Goal: Information Seeking & Learning: Compare options

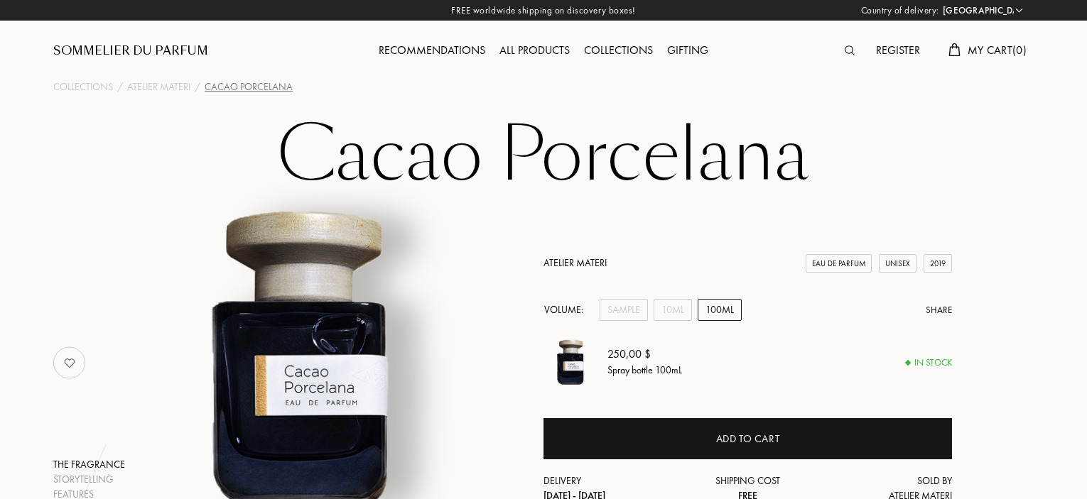
select select "DE"
click at [849, 48] on img at bounding box center [849, 50] width 10 height 10
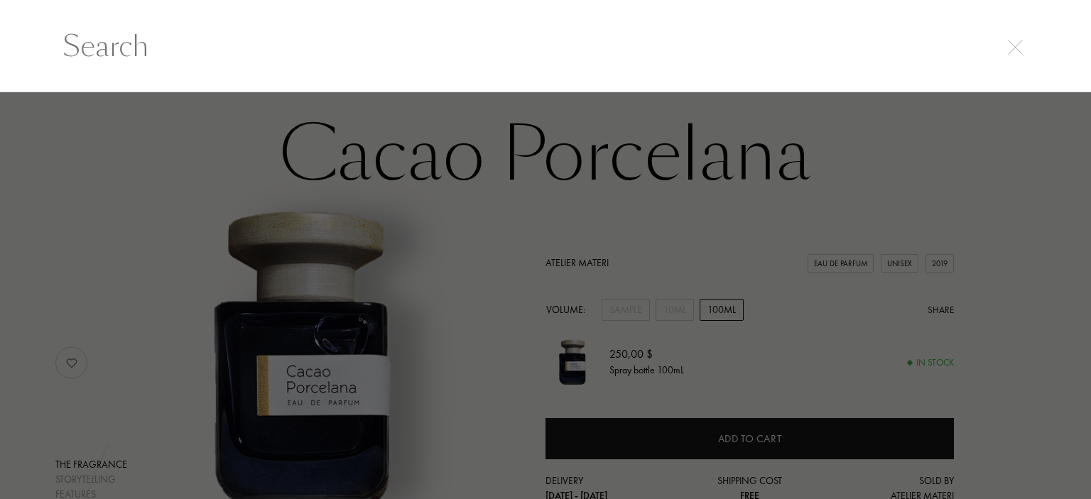
drag, startPoint x: 303, startPoint y: 42, endPoint x: 14, endPoint y: 34, distance: 288.5
click at [62, 38] on input "text" at bounding box center [545, 46] width 1023 height 43
paste input "Eridan"
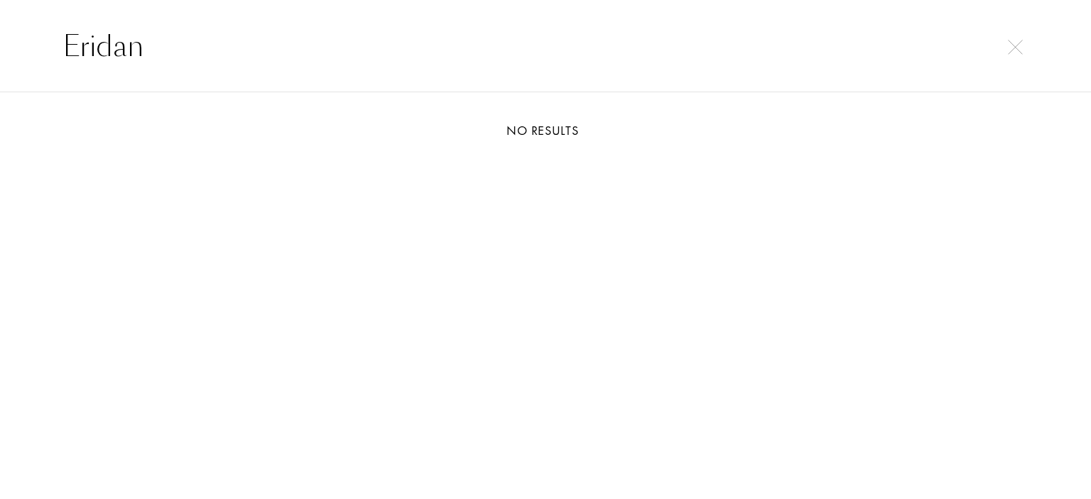
drag, startPoint x: 284, startPoint y: 33, endPoint x: 0, endPoint y: 35, distance: 284.1
click at [0, 35] on div "Eridan" at bounding box center [545, 46] width 1091 height 92
paste input "Chai Baruti"
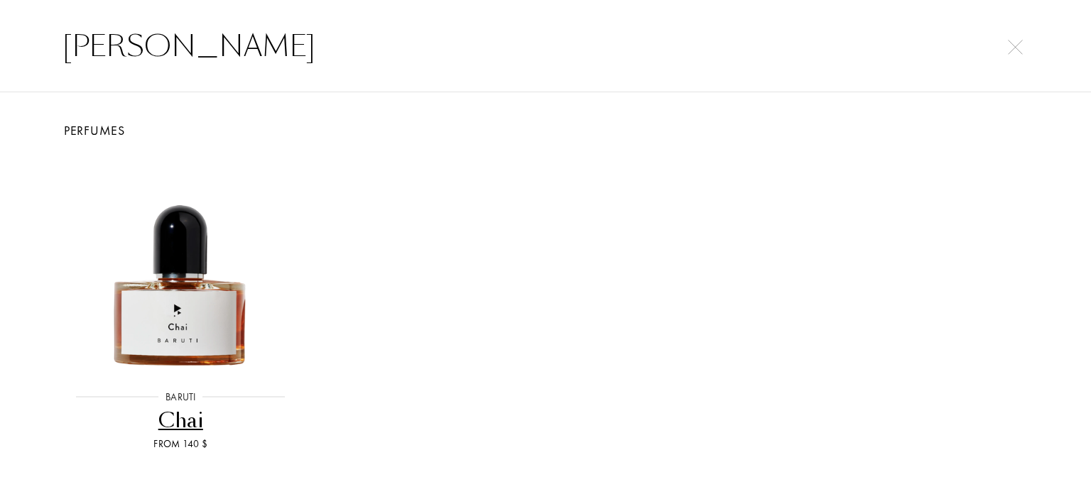
type input "Chai Baruti"
click at [185, 255] on img at bounding box center [180, 265] width 219 height 219
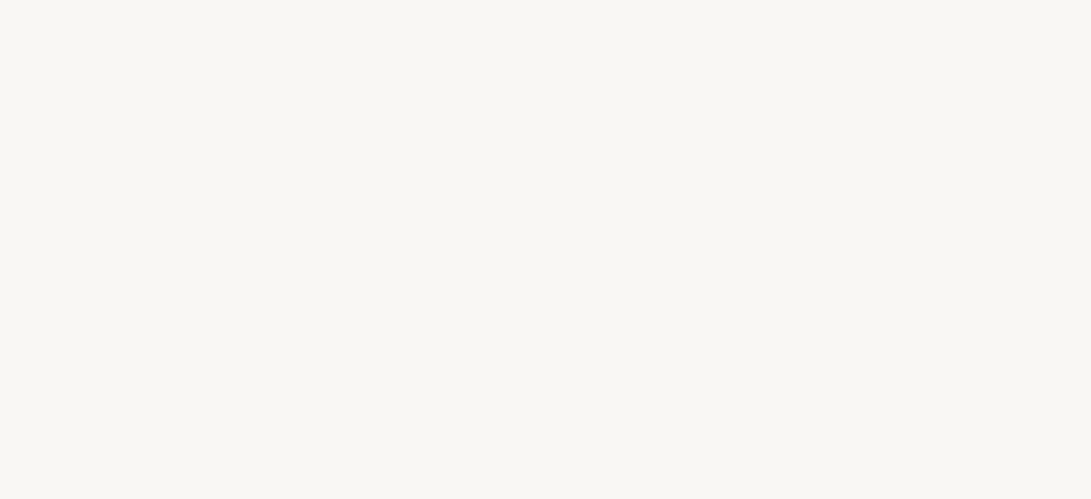
select select "DE"
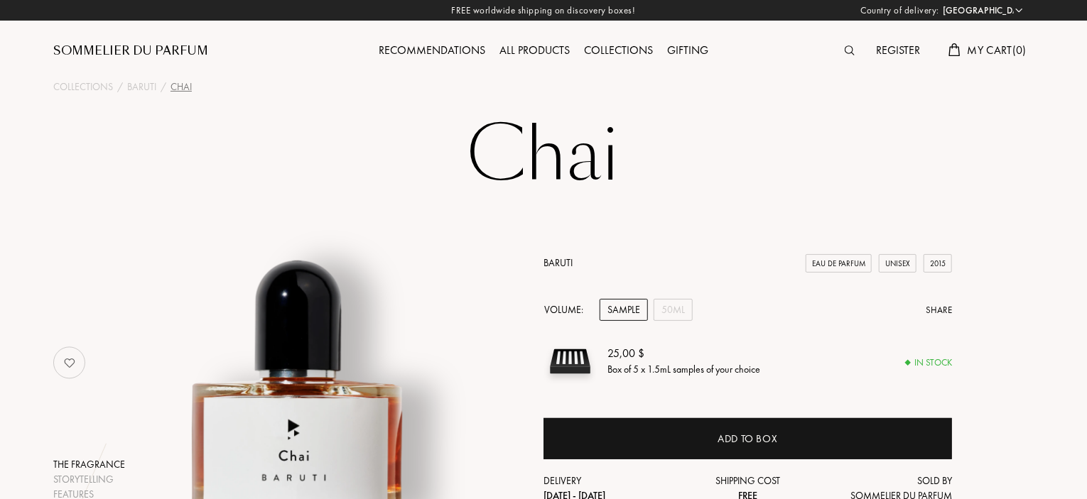
scroll to position [142, 0]
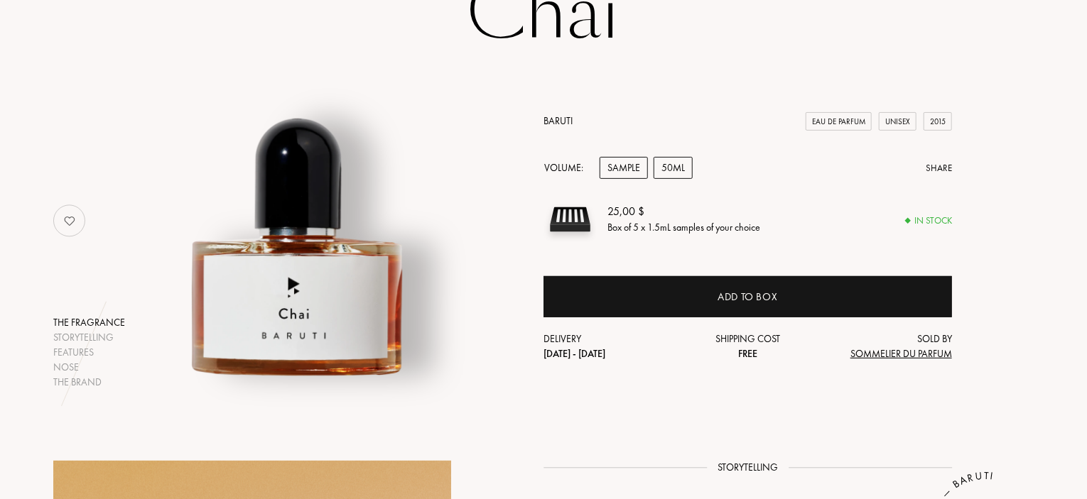
click at [682, 173] on div "50mL" at bounding box center [672, 168] width 39 height 22
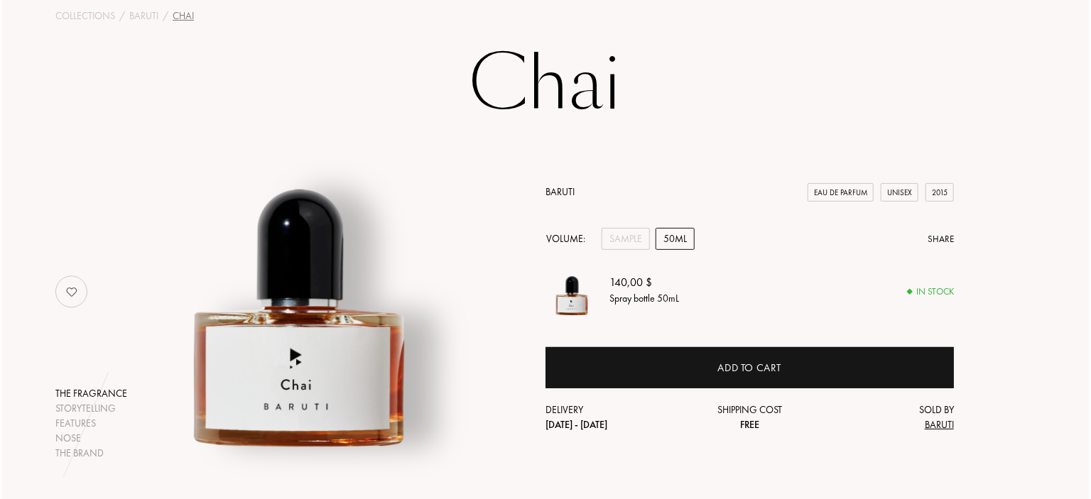
scroll to position [0, 0]
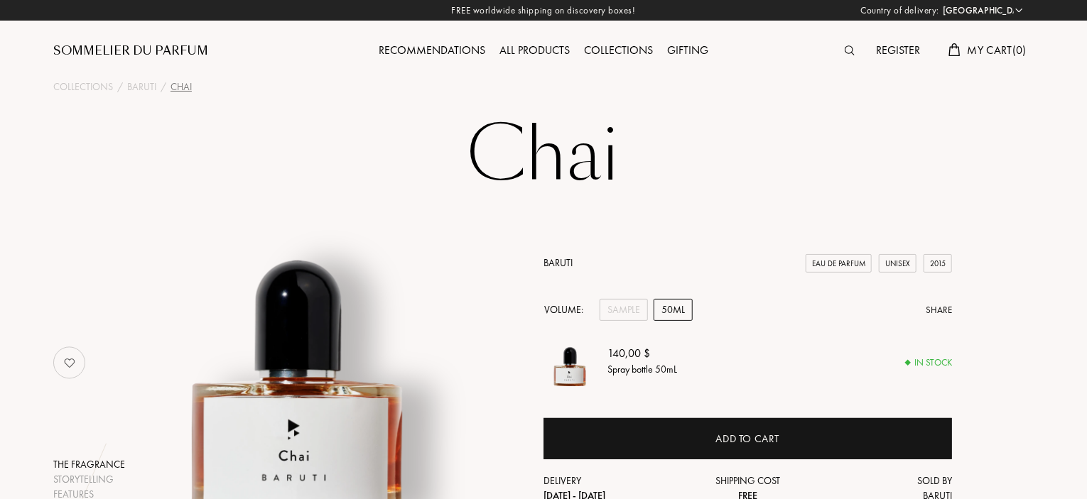
click at [847, 50] on img at bounding box center [849, 50] width 10 height 10
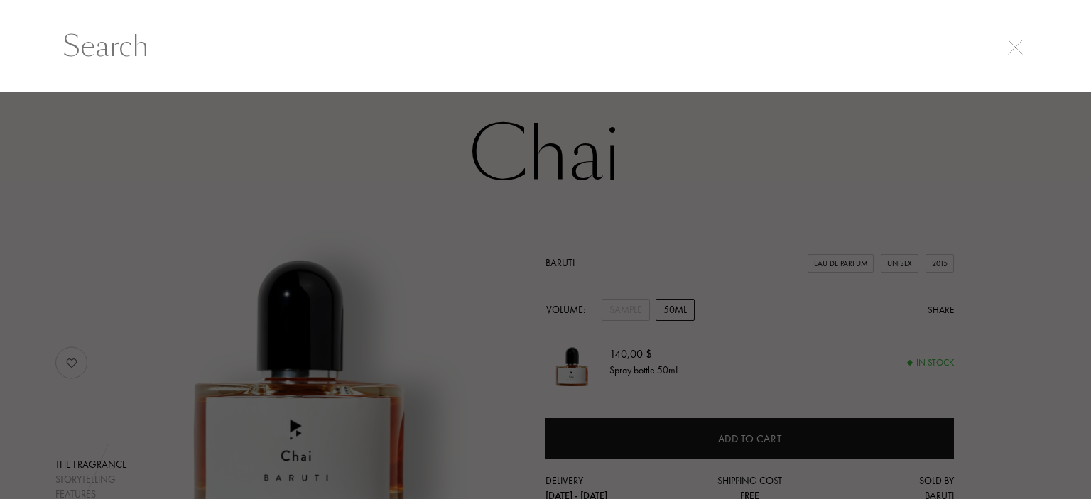
click at [325, 43] on input "text" at bounding box center [545, 46] width 1023 height 43
paste input "Dama Koupa Baruti"
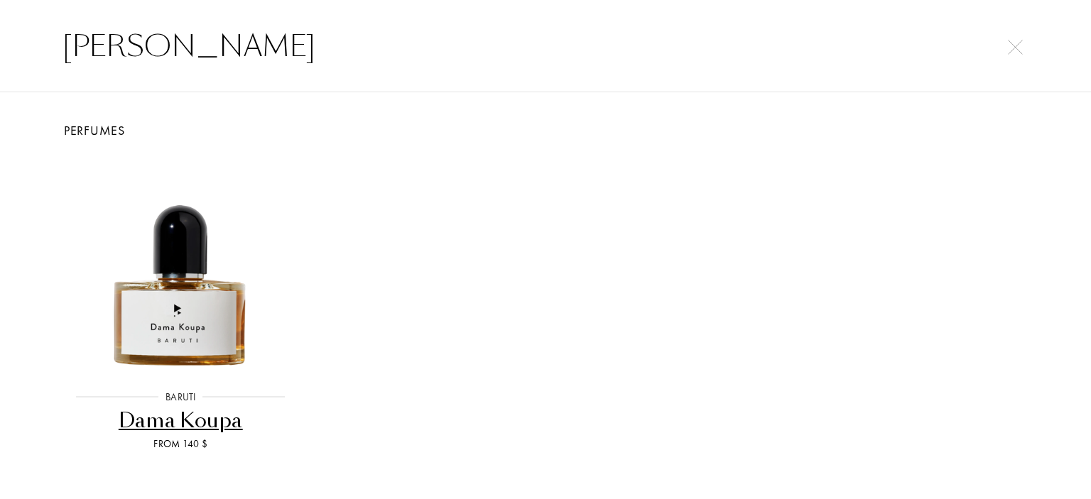
type input "Dama Koupa Baruti"
click at [186, 271] on img at bounding box center [180, 265] width 219 height 219
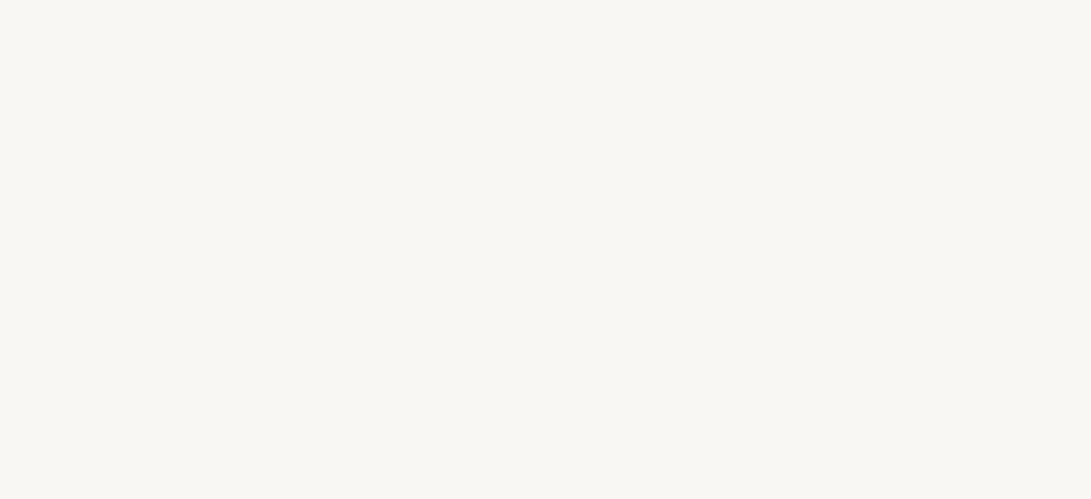
select select "DE"
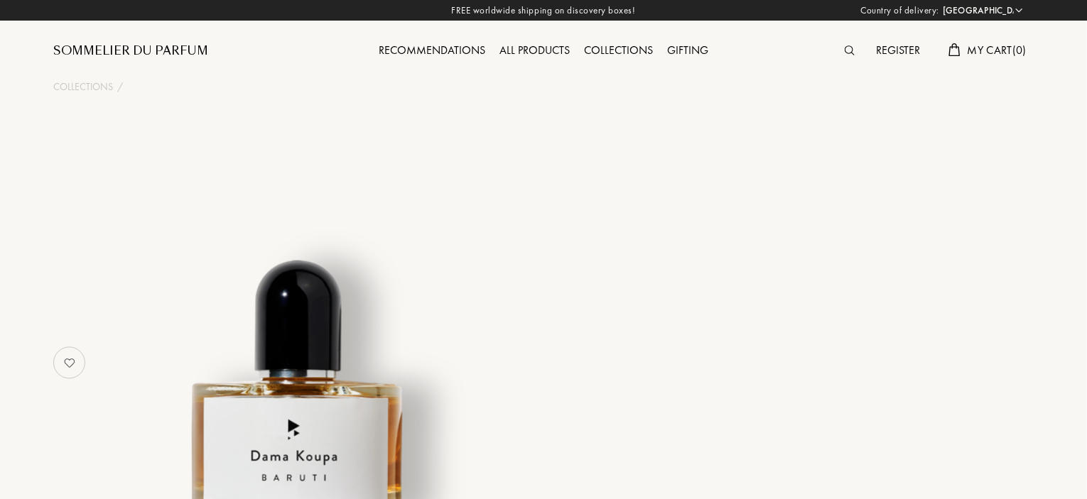
scroll to position [71, 0]
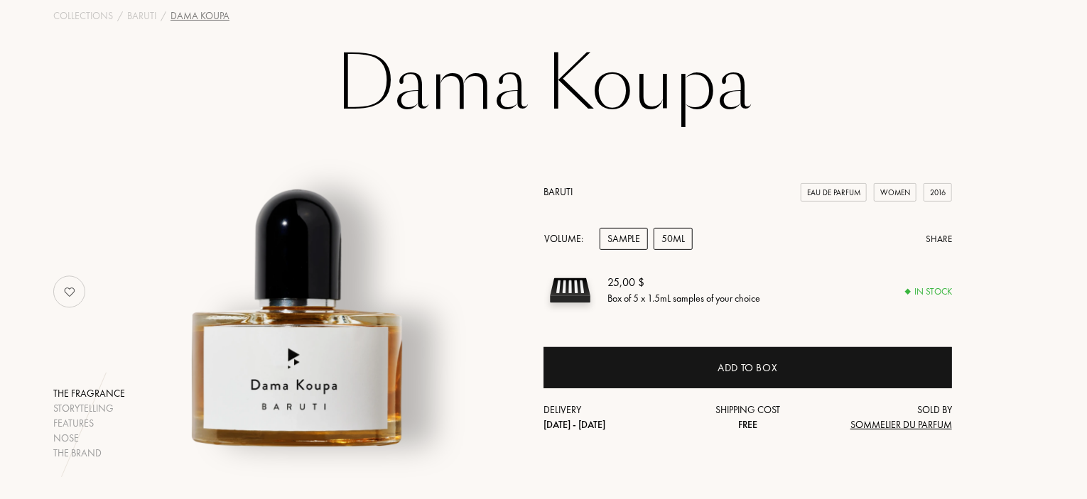
click at [673, 239] on div "50mL" at bounding box center [672, 239] width 39 height 22
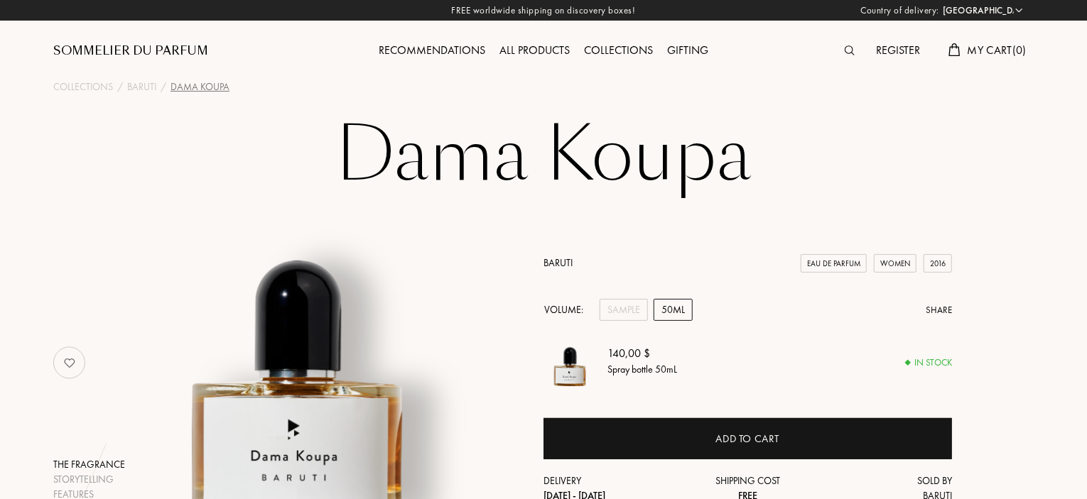
click at [851, 50] on img at bounding box center [849, 50] width 10 height 10
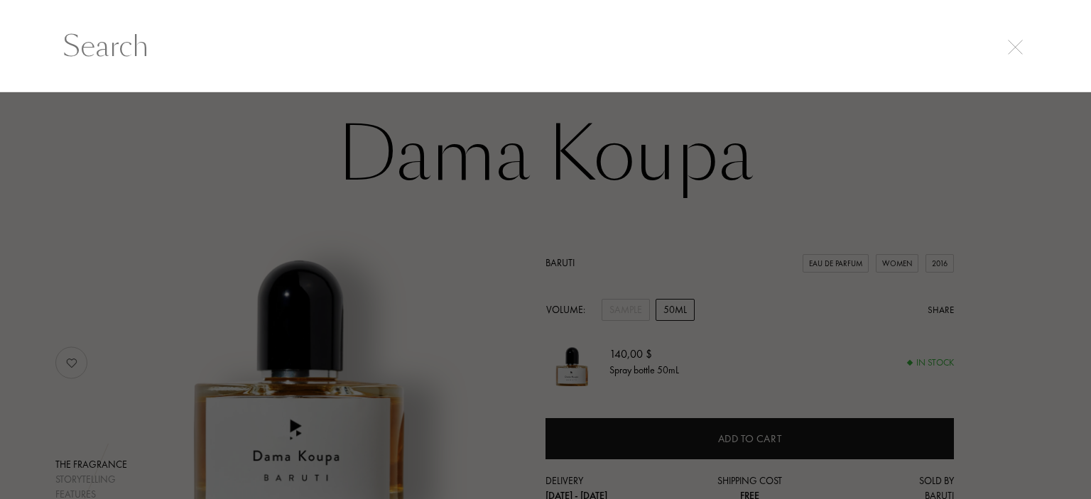
click at [313, 54] on input "text" at bounding box center [545, 46] width 1023 height 43
paste input "Hot Cotton"
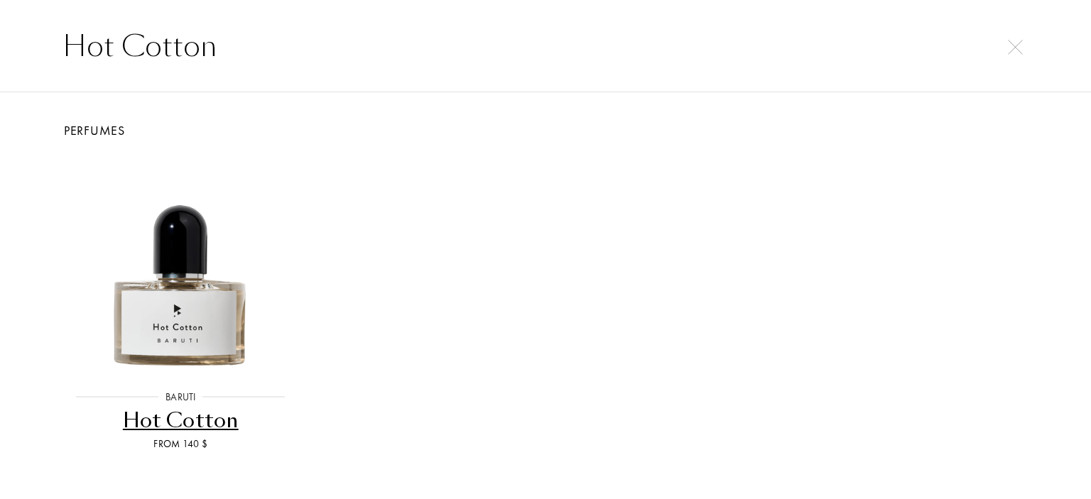
type input "Hot Cotton"
click at [195, 226] on img at bounding box center [180, 265] width 219 height 219
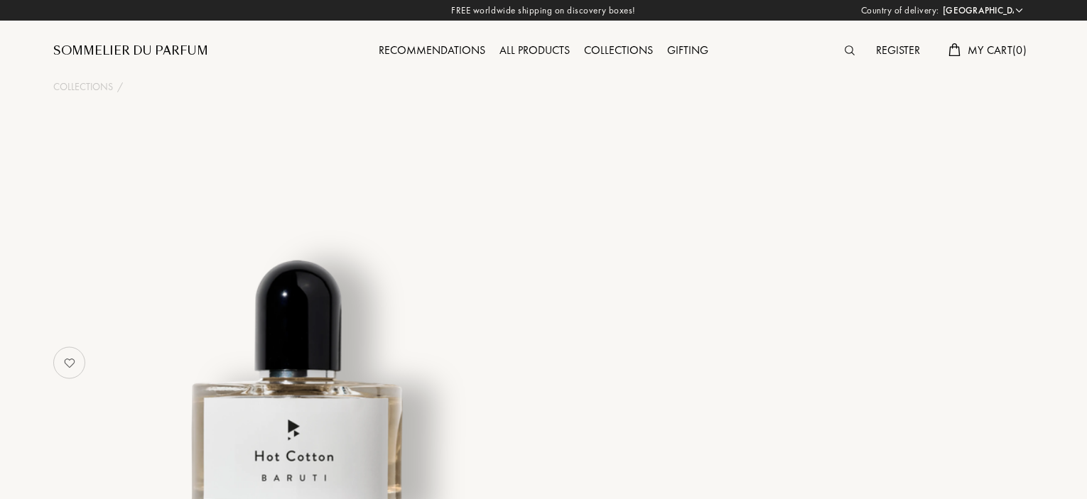
select select "DE"
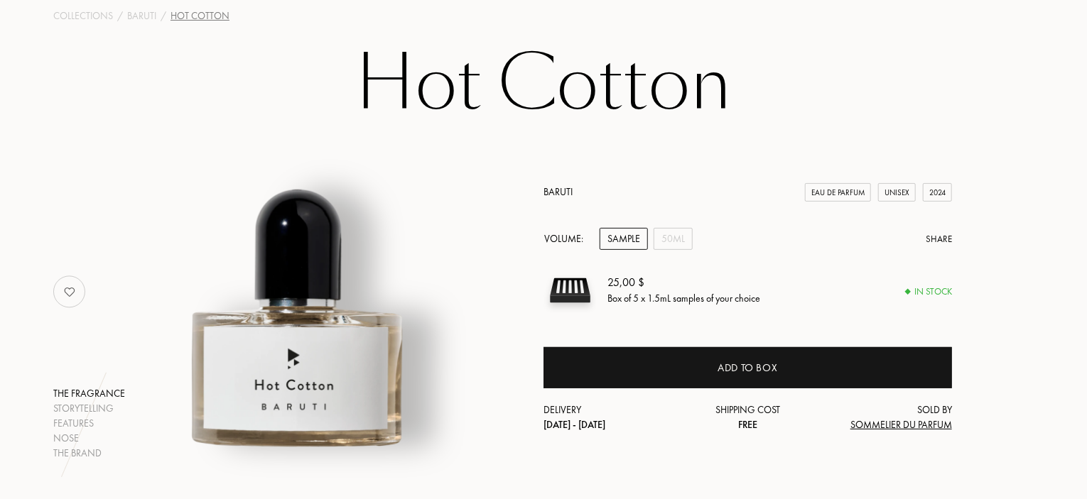
scroll to position [142, 0]
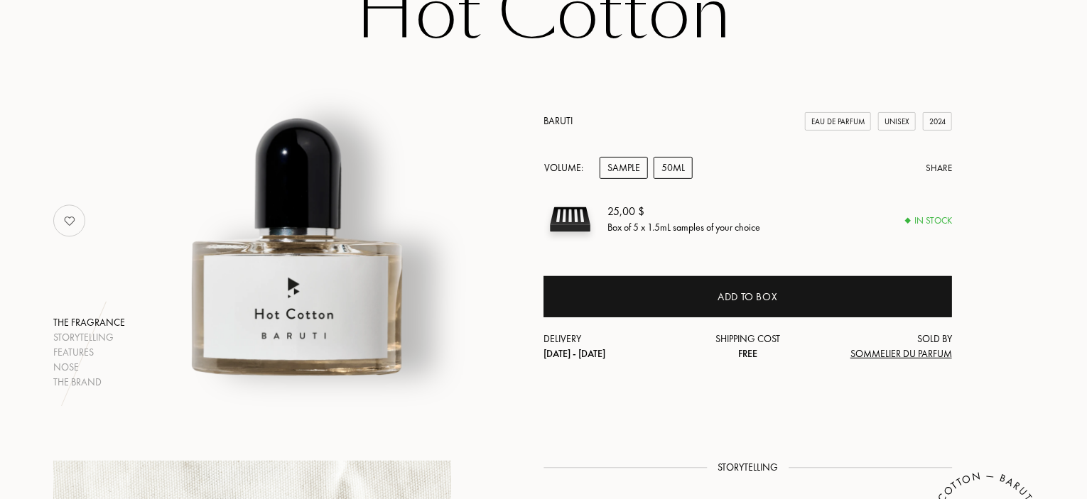
click at [679, 171] on div "50mL" at bounding box center [672, 168] width 39 height 22
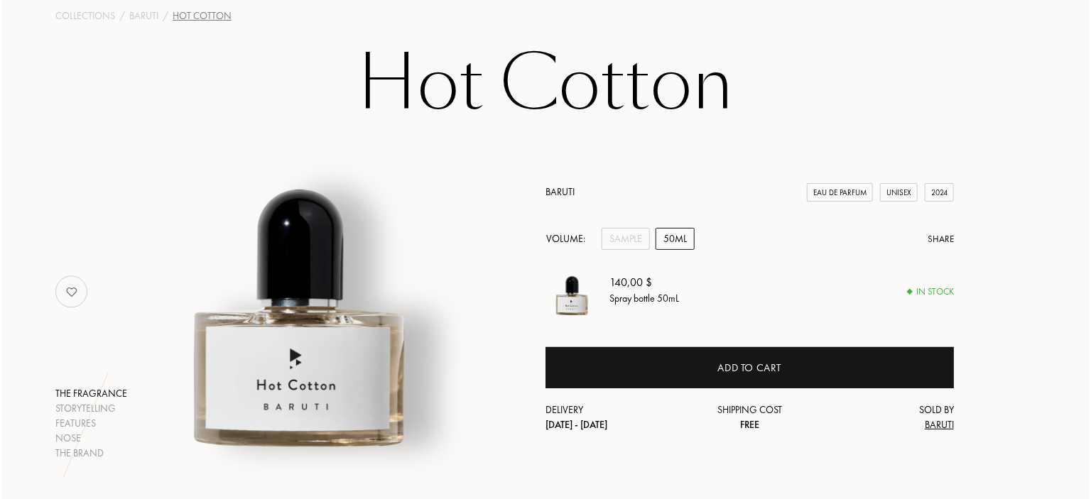
scroll to position [0, 0]
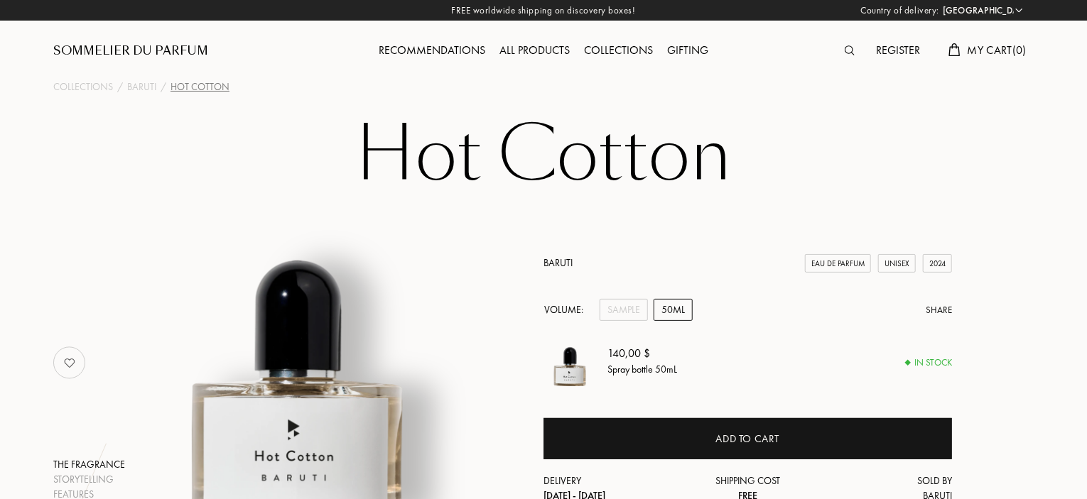
click at [849, 51] on img at bounding box center [849, 50] width 10 height 10
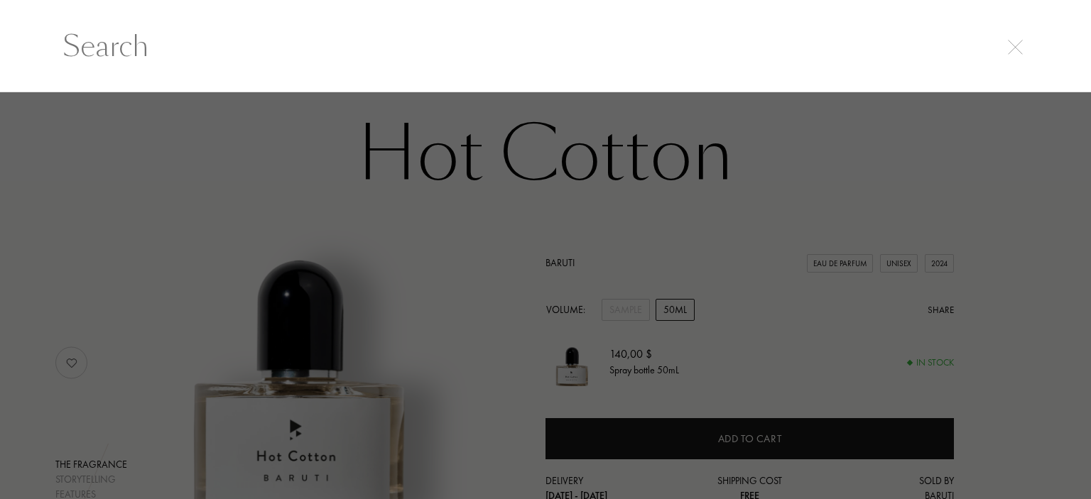
click at [185, 53] on input "text" at bounding box center [545, 46] width 1023 height 43
paste input "Bastille Parfums"
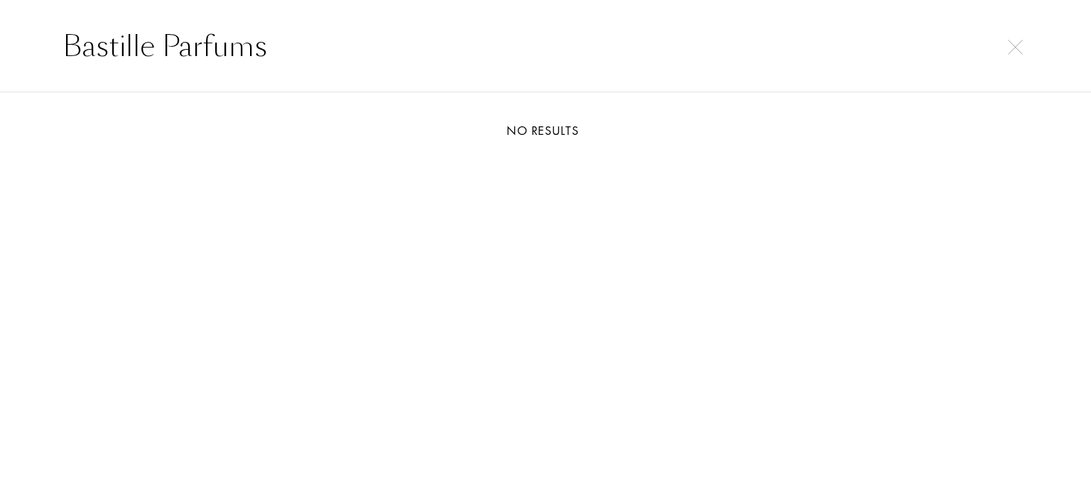
click at [0, 53] on div "Bastille Parfums" at bounding box center [545, 46] width 1091 height 92
paste input "Pleine Lune"
drag, startPoint x: 221, startPoint y: 58, endPoint x: 0, endPoint y: 63, distance: 220.9
click at [0, 66] on div "Pleine Lune" at bounding box center [545, 46] width 1091 height 92
paste input "Matchbox Romanc"
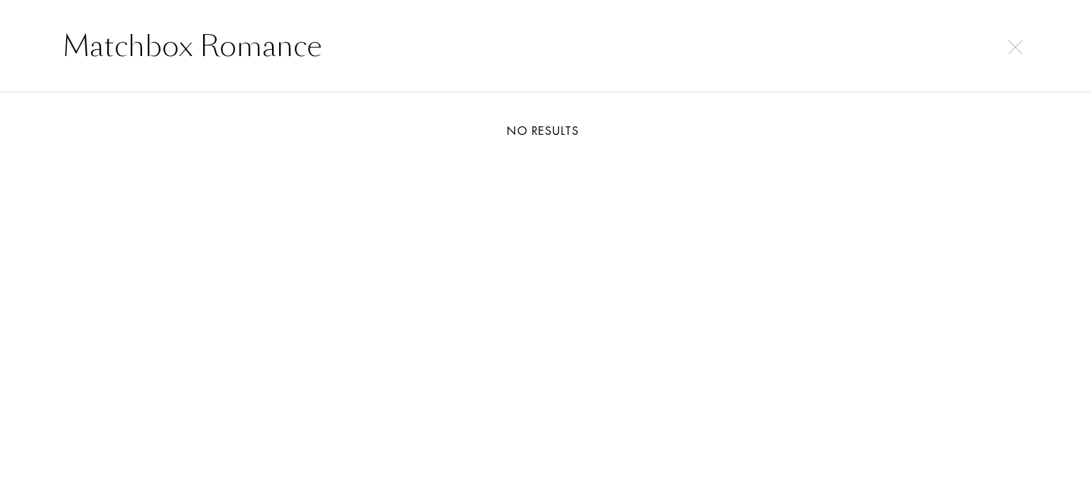
type input "Matchbox Romance"
